Goal: Task Accomplishment & Management: Use online tool/utility

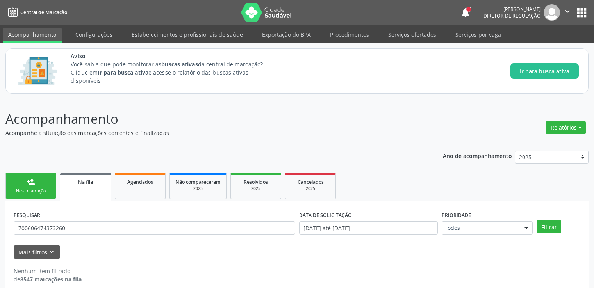
scroll to position [9, 0]
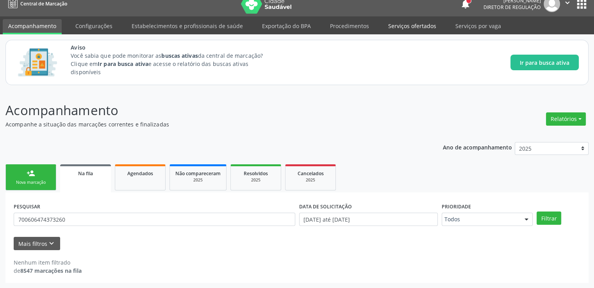
click at [402, 27] on link "Serviços ofertados" at bounding box center [412, 26] width 59 height 14
click at [468, 27] on link "Serviços por vaga" at bounding box center [478, 26] width 57 height 14
click at [416, 26] on link "Serviços ofertados" at bounding box center [412, 26] width 59 height 14
click at [473, 19] on link "Serviços por vaga" at bounding box center [478, 26] width 57 height 14
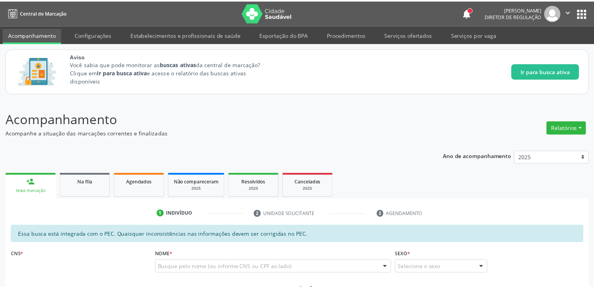
scroll to position [9, 0]
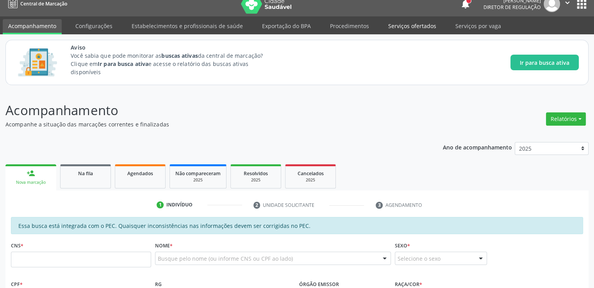
click at [395, 27] on link "Serviços ofertados" at bounding box center [412, 26] width 59 height 14
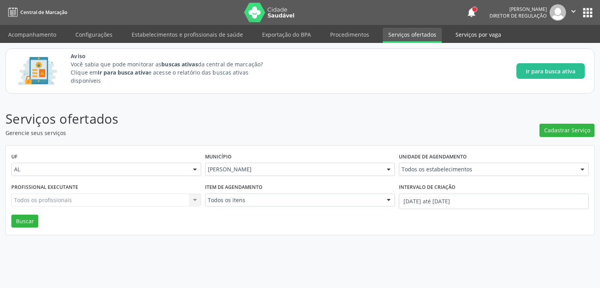
click at [474, 34] on link "Serviços por vaga" at bounding box center [478, 35] width 57 height 14
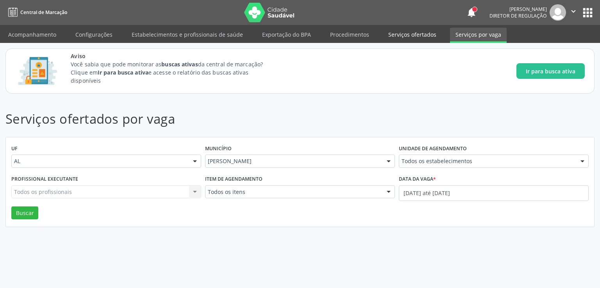
click at [411, 33] on link "Serviços ofertados" at bounding box center [412, 35] width 59 height 14
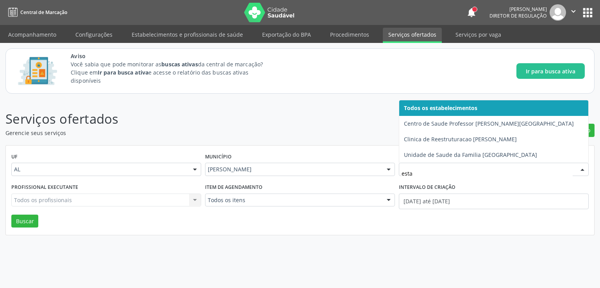
type input "estac"
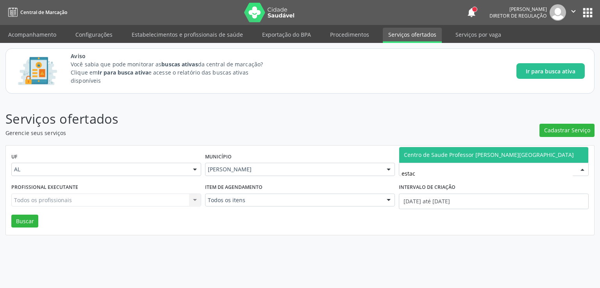
click at [450, 153] on span "Centro de Saude Professor Estacio de Lima" at bounding box center [489, 154] width 170 height 7
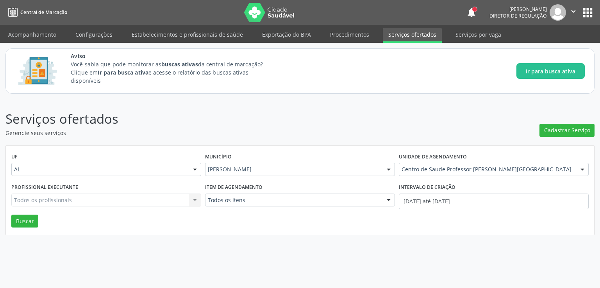
click at [116, 196] on div "Todos os profissionais Todos os profissionais Nenhum resultado encontrado para:…" at bounding box center [106, 200] width 190 height 13
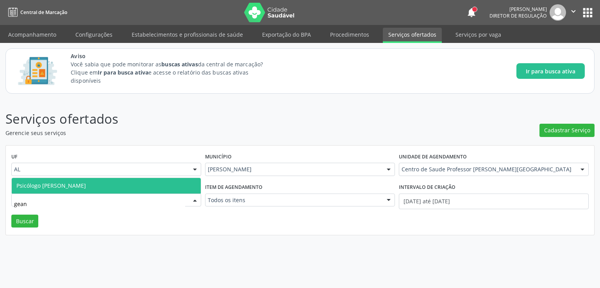
type input "geane"
click at [86, 188] on span "Psicólogo Clínico - Geane dos Santos Cruz" at bounding box center [50, 185] width 69 height 7
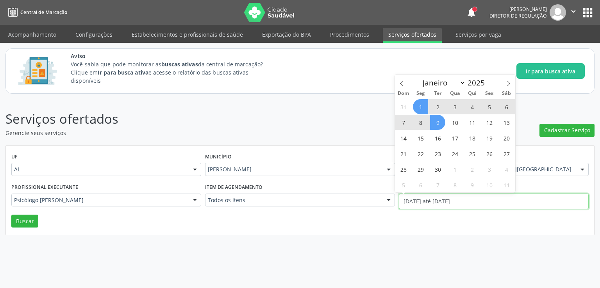
click at [440, 202] on input "01/09/2025 até 09/09/2025" at bounding box center [494, 202] width 190 height 16
click at [399, 83] on icon at bounding box center [401, 83] width 5 height 5
select select "7"
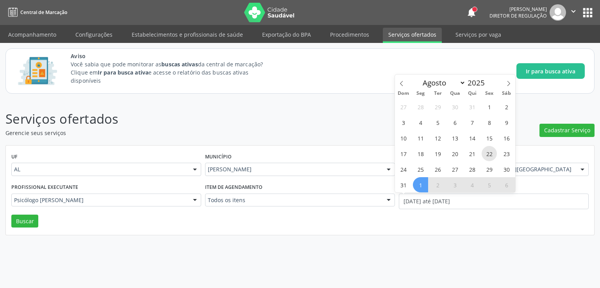
click at [488, 155] on span "22" at bounding box center [488, 153] width 15 height 15
type input "22/08/2025"
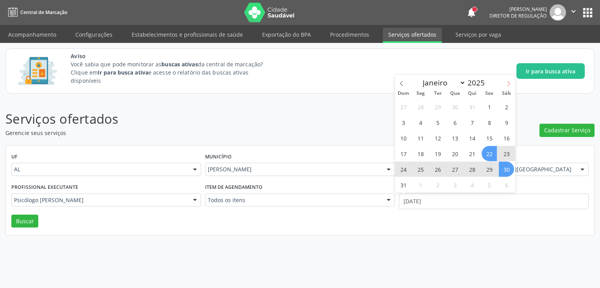
click at [509, 84] on icon at bounding box center [508, 83] width 3 height 5
select select "8"
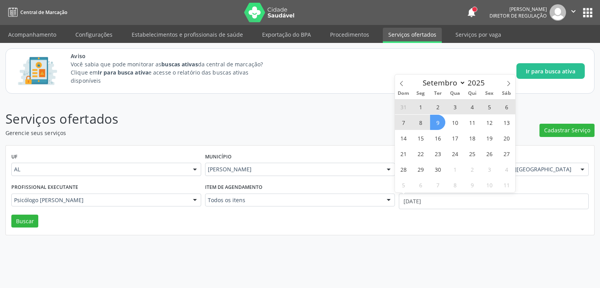
click at [437, 120] on span "9" at bounding box center [437, 122] width 15 height 15
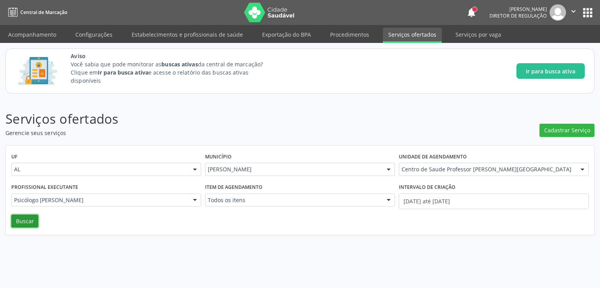
click at [23, 224] on button "Buscar" at bounding box center [24, 221] width 27 height 13
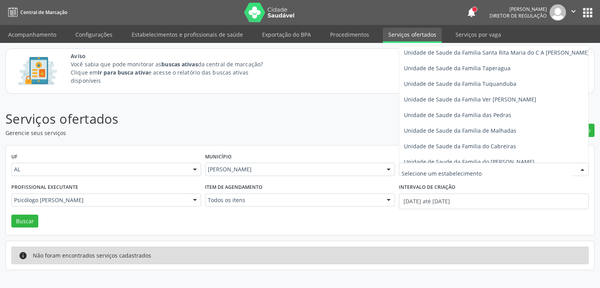
scroll to position [554, 0]
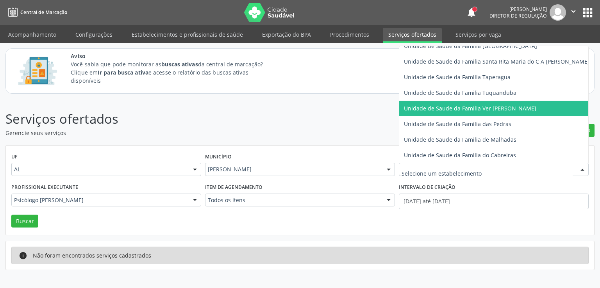
click at [312, 93] on div "Aviso Você sabia que pode monitorar as buscas ativas da central de marcação? Cl…" at bounding box center [299, 70] width 589 height 45
